Goal: Task Accomplishment & Management: Manage account settings

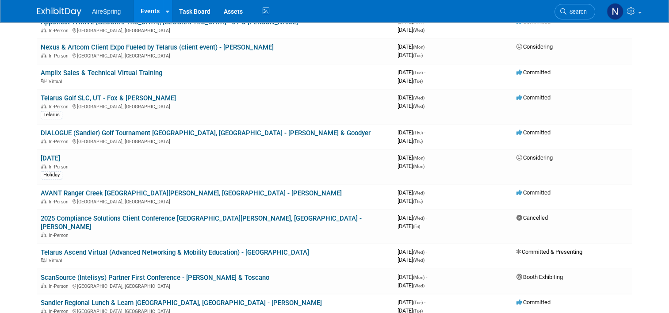
scroll to position [265, 0]
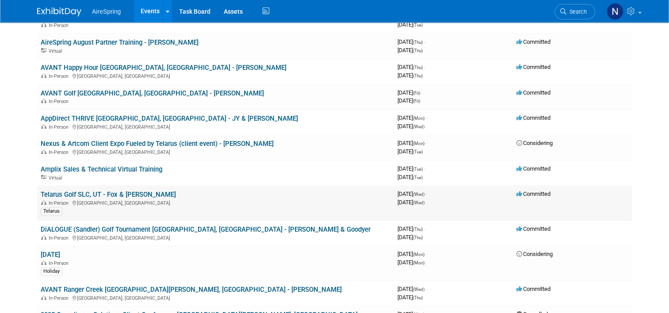
click at [117, 190] on link "Telarus Golf SLC, UT - Fox & [PERSON_NAME]" at bounding box center [108, 194] width 135 height 8
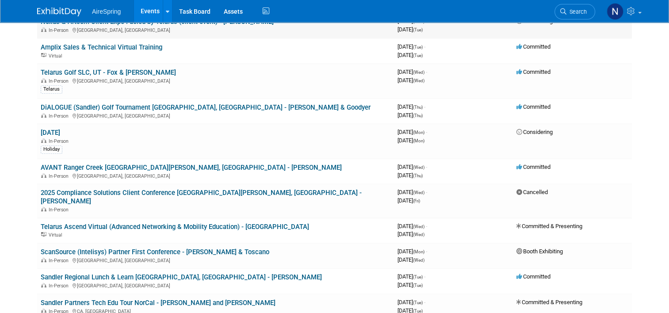
scroll to position [398, 0]
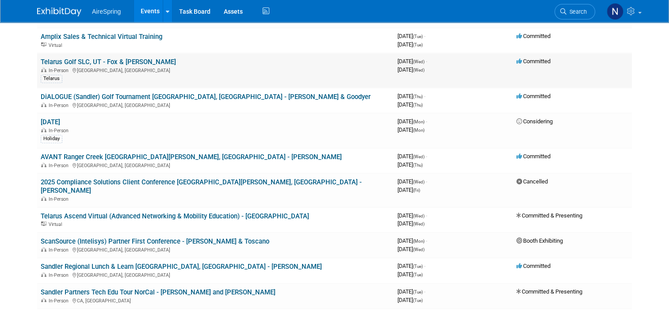
click at [78, 58] on link "Telarus Golf SLC, UT - Fox & [PERSON_NAME]" at bounding box center [108, 62] width 135 height 8
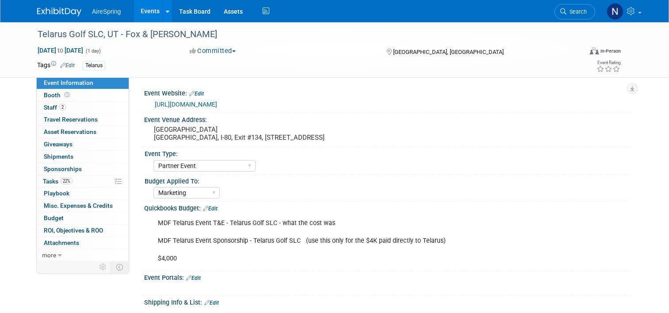
select select "Partner Event"
select select "Marketing"
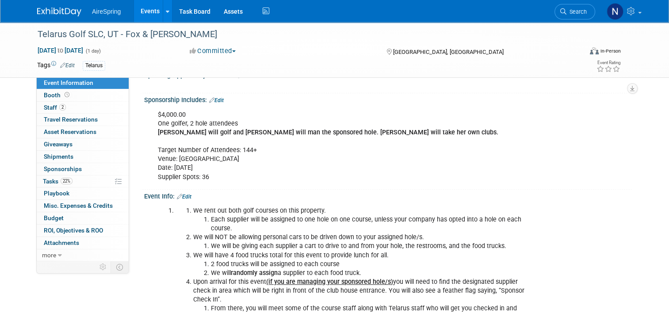
scroll to position [354, 0]
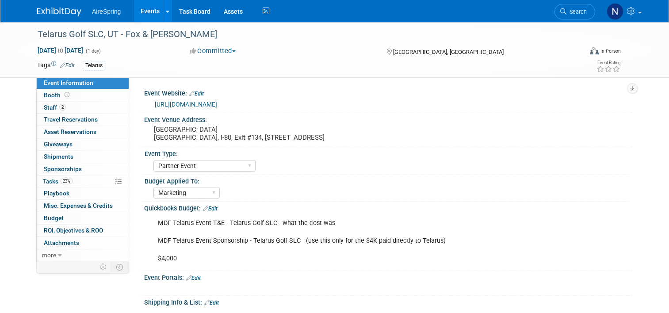
select select "Partner Event"
select select "Marketing"
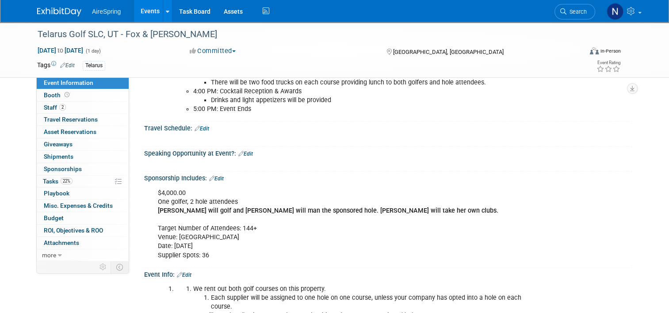
scroll to position [221, 0]
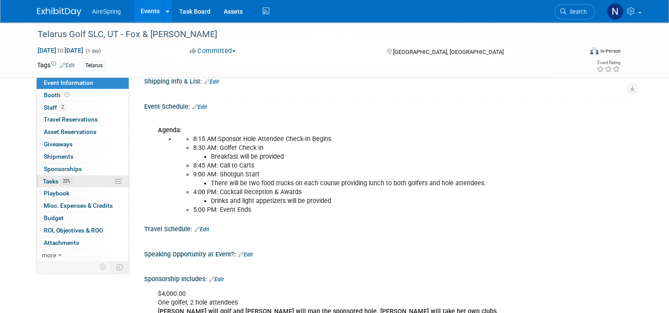
click at [50, 179] on span "Tasks 22%" at bounding box center [58, 181] width 30 height 7
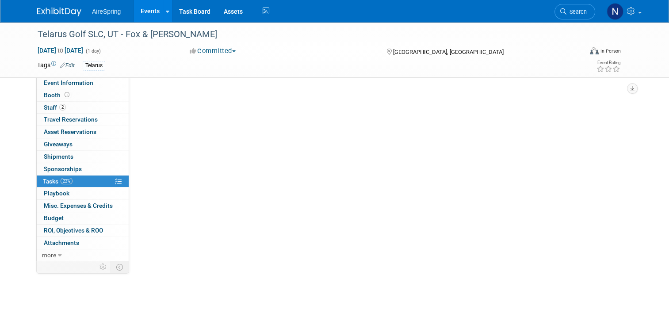
scroll to position [0, 0]
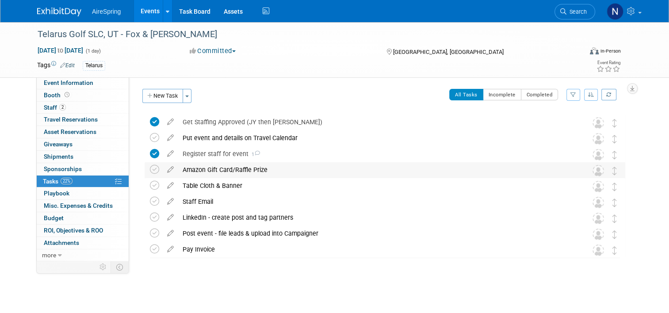
click at [195, 171] on div "Amazon Gift Card/Raffle Prize" at bounding box center [376, 169] width 396 height 15
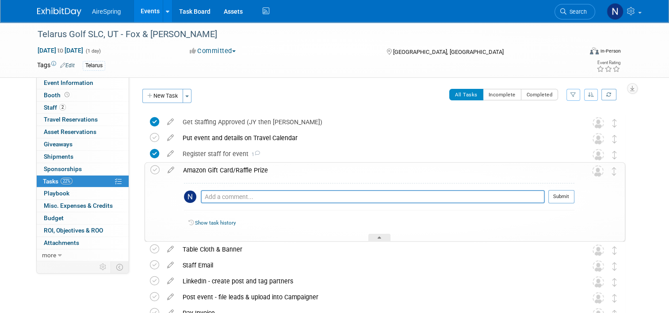
click at [195, 171] on div "Amazon Gift Card/Raffle Prize" at bounding box center [377, 170] width 396 height 15
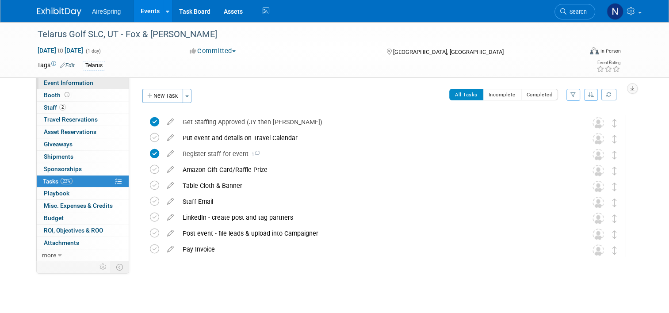
click at [77, 79] on span "Event Information" at bounding box center [69, 82] width 50 height 7
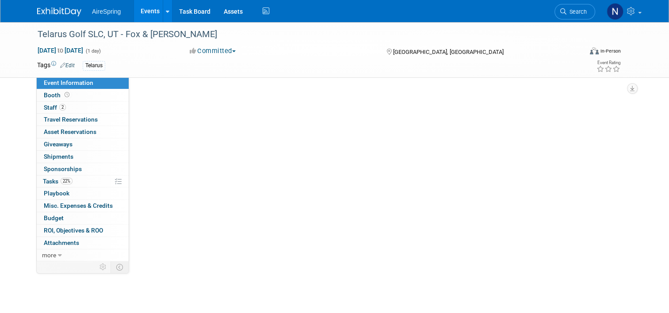
select select "Partner Event"
select select "Marketing"
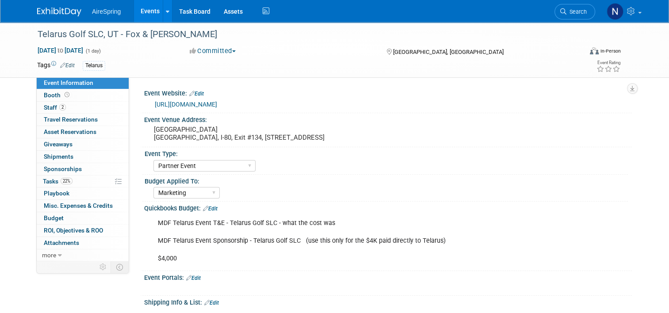
click at [144, 12] on link "Events" at bounding box center [150, 11] width 32 height 22
